Goal: Task Accomplishment & Management: Manage account settings

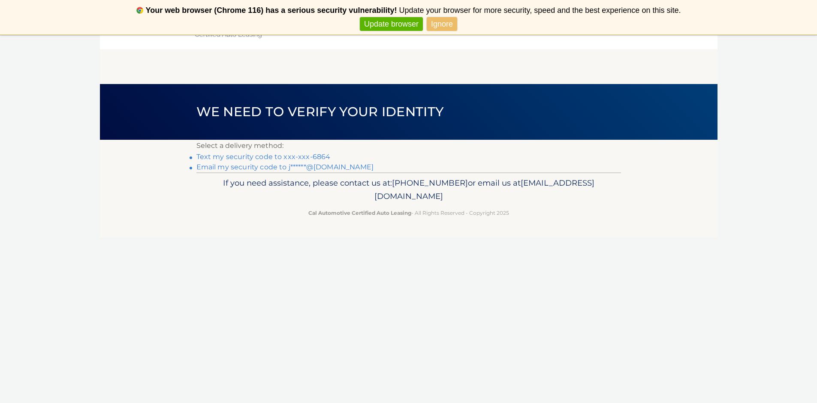
click at [242, 160] on link "Text my security code to xxx-xxx-6864" at bounding box center [264, 157] width 134 height 8
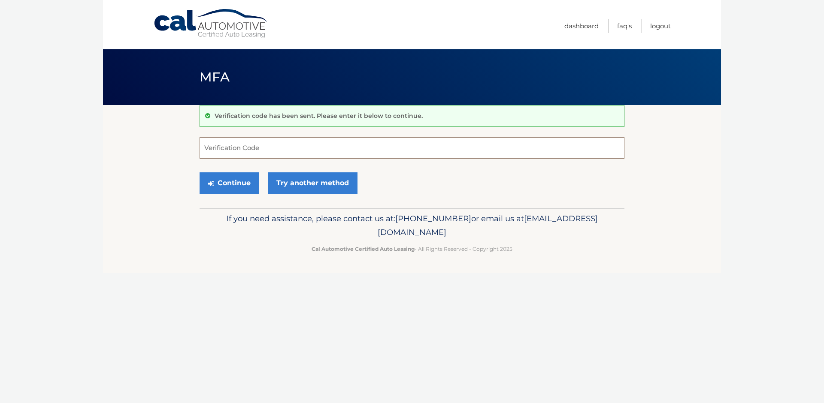
click at [244, 155] on input "Verification Code" at bounding box center [412, 147] width 425 height 21
type input "813995"
click at [248, 185] on button "Continue" at bounding box center [230, 183] width 60 height 21
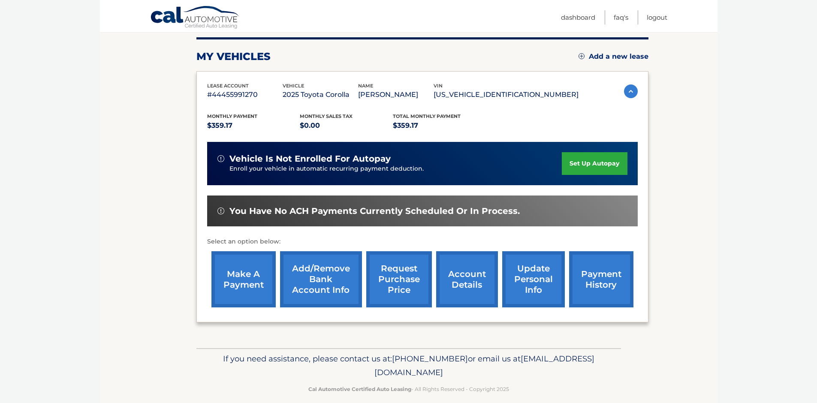
scroll to position [107, 0]
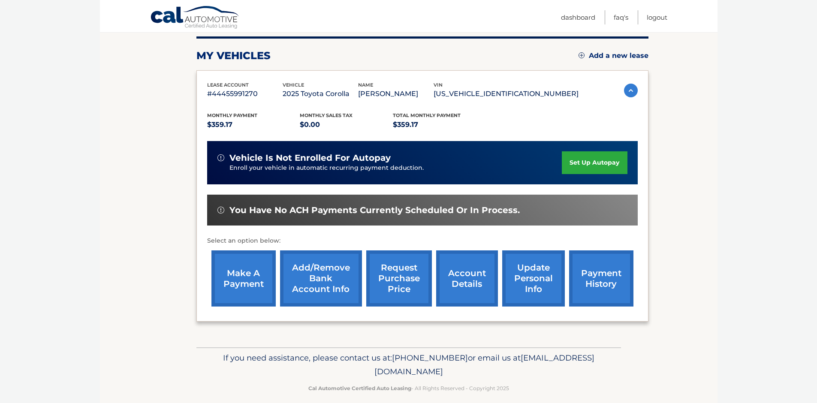
click at [449, 274] on link "account details" at bounding box center [467, 279] width 62 height 56
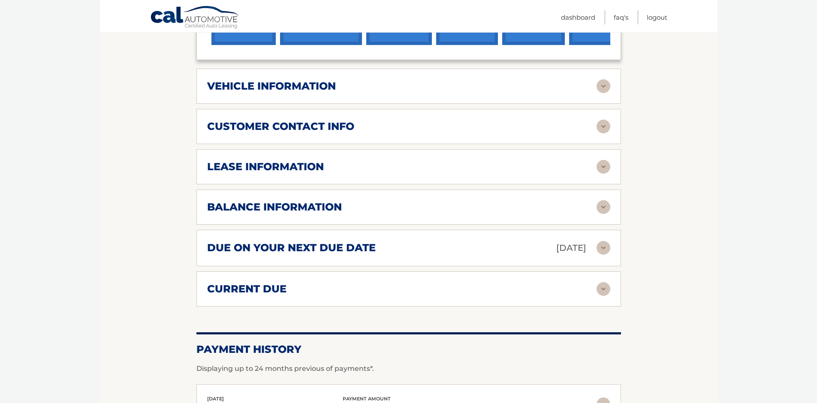
scroll to position [393, 0]
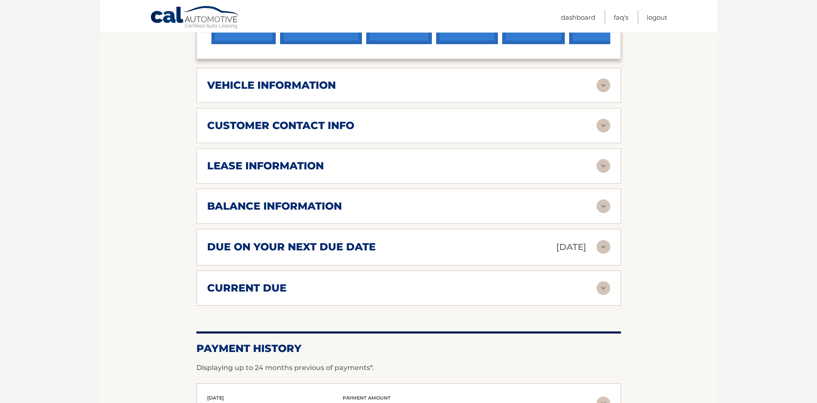
click at [361, 241] on h2 "due on your next due date" at bounding box center [291, 247] width 169 height 13
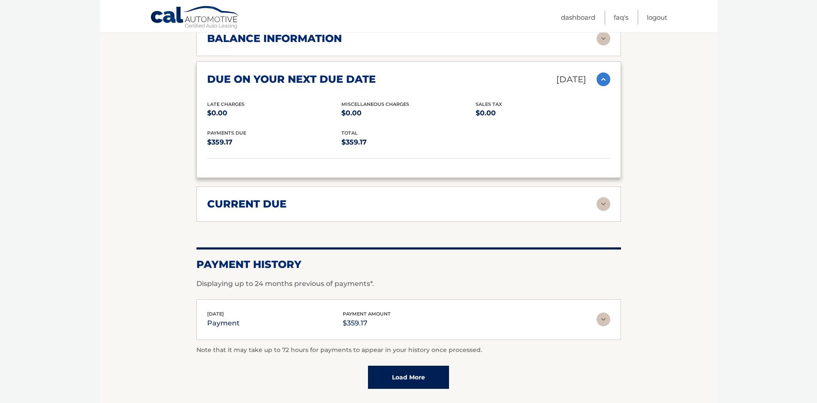
scroll to position [562, 0]
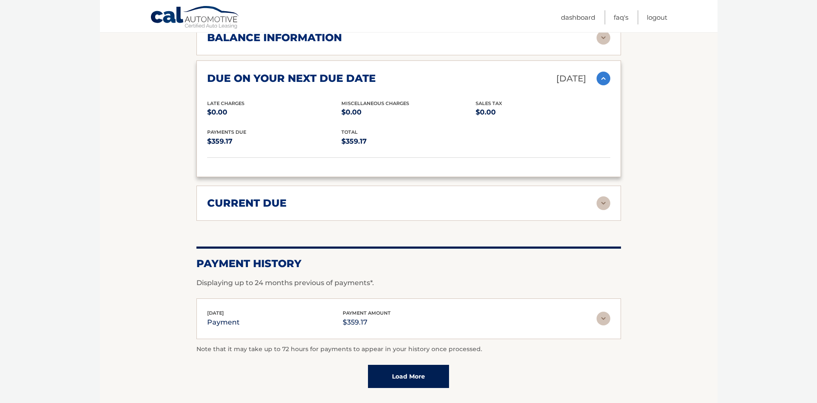
click at [606, 197] on img at bounding box center [604, 204] width 14 height 14
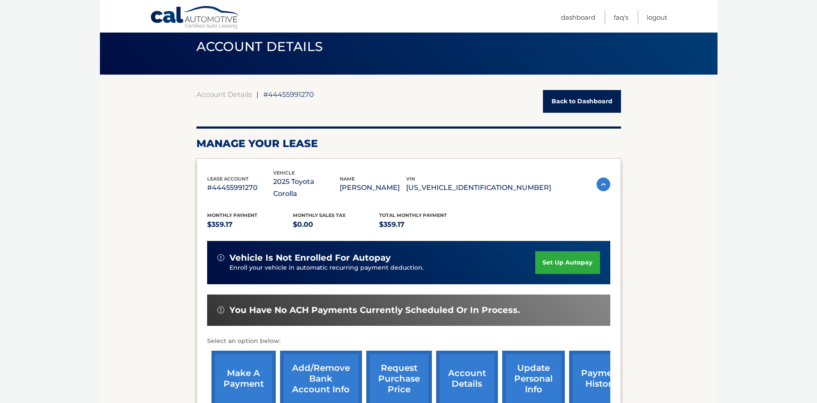
scroll to position [0, 0]
